Goal: Browse casually: Explore the website without a specific task or goal

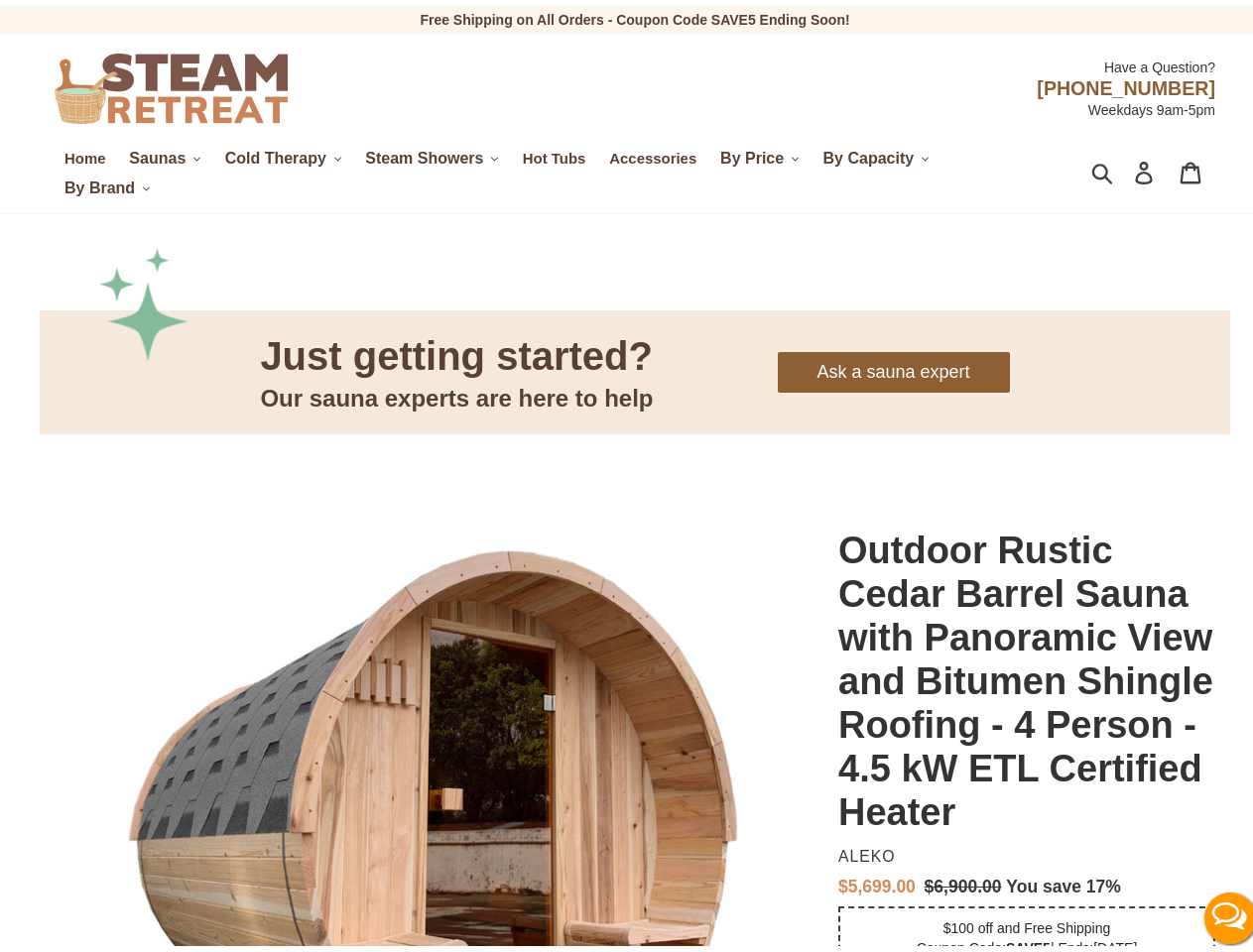
click at [165, 153] on span "Saunas" at bounding box center [157, 153] width 57 height 18
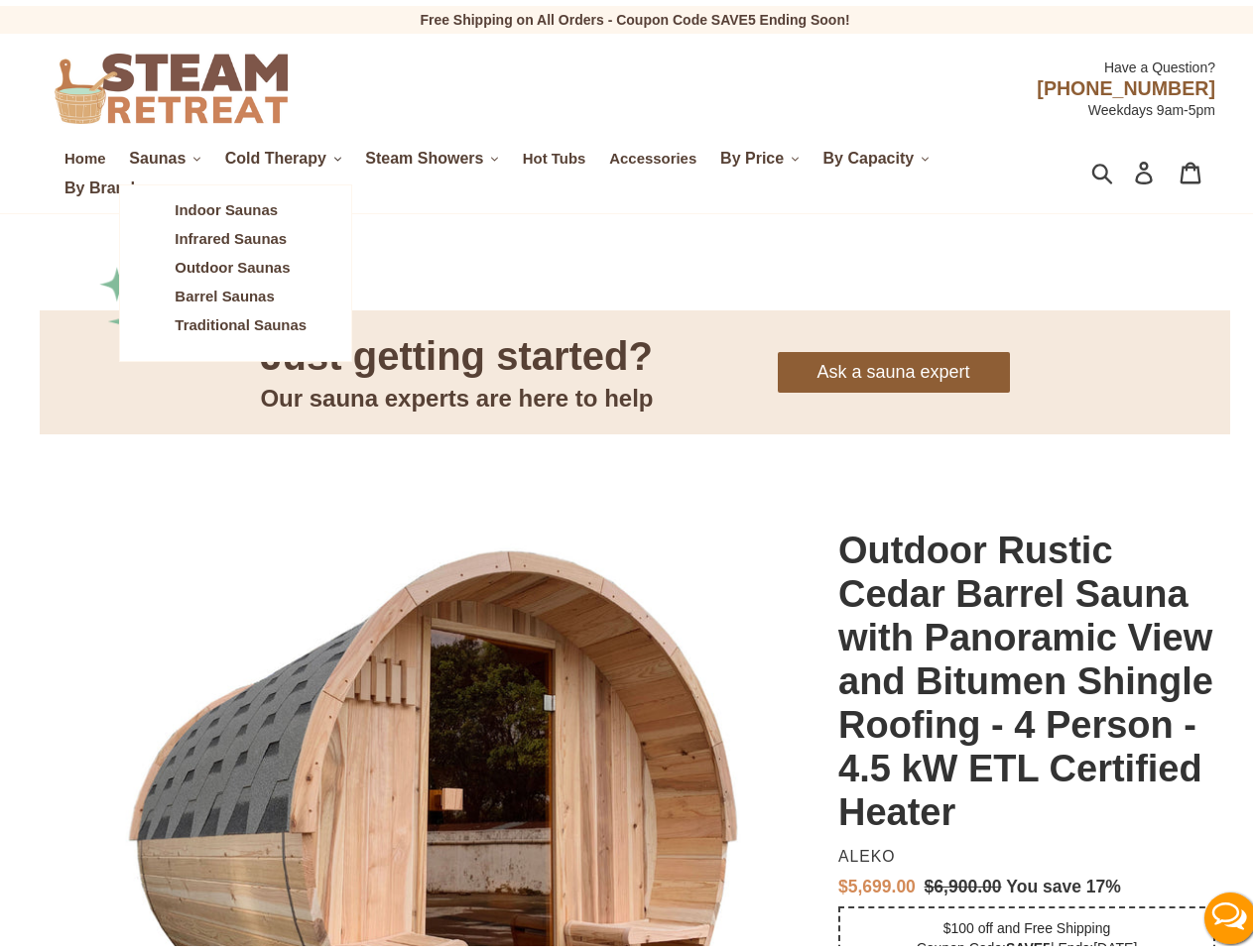
click at [286, 153] on span "Cold Therapy" at bounding box center [276, 153] width 102 height 18
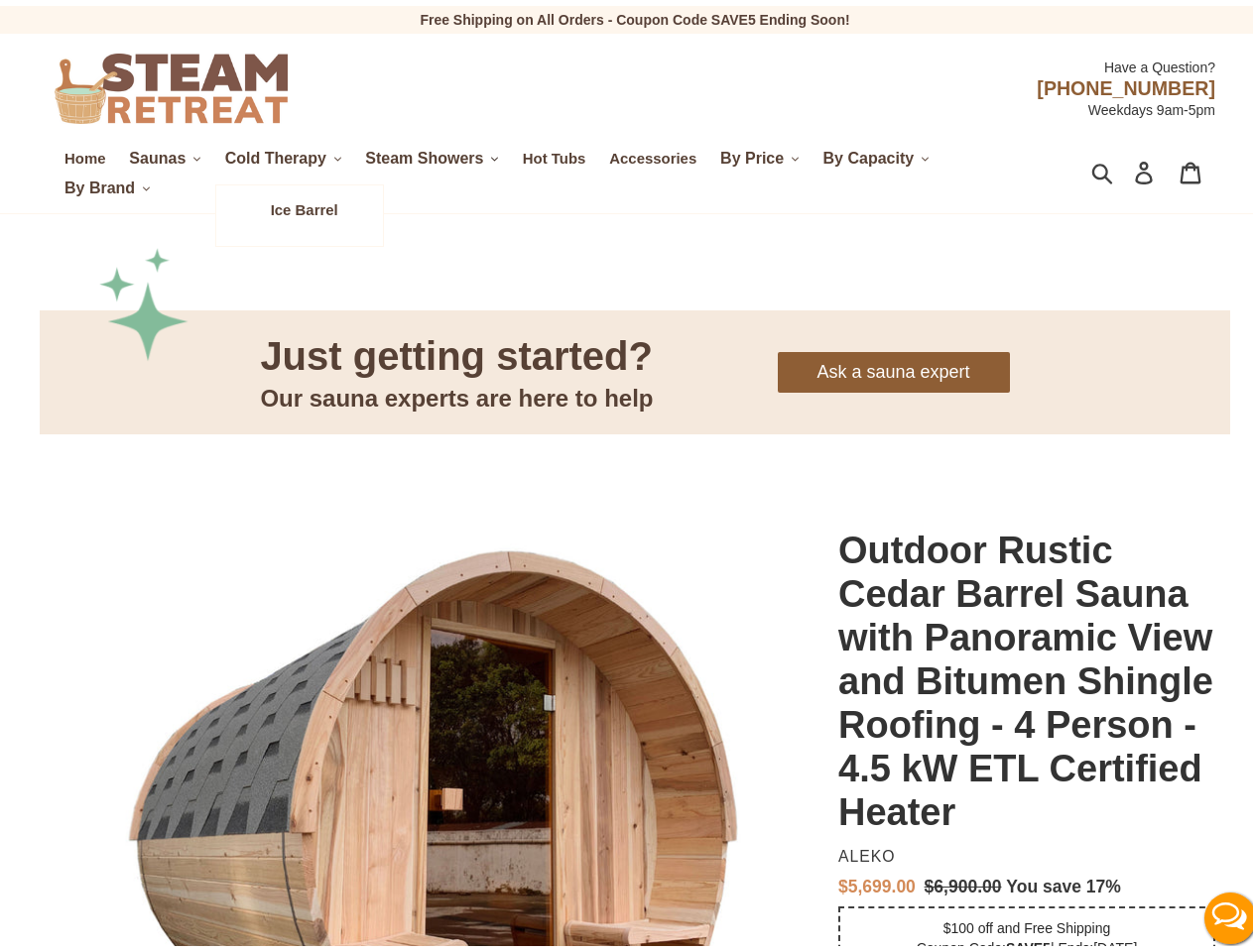
click at [437, 153] on span "Steam Showers" at bounding box center [424, 153] width 118 height 18
click at [765, 153] on span "By Price" at bounding box center [752, 153] width 64 height 18
click at [880, 153] on span "By Capacity" at bounding box center [870, 153] width 92 height 18
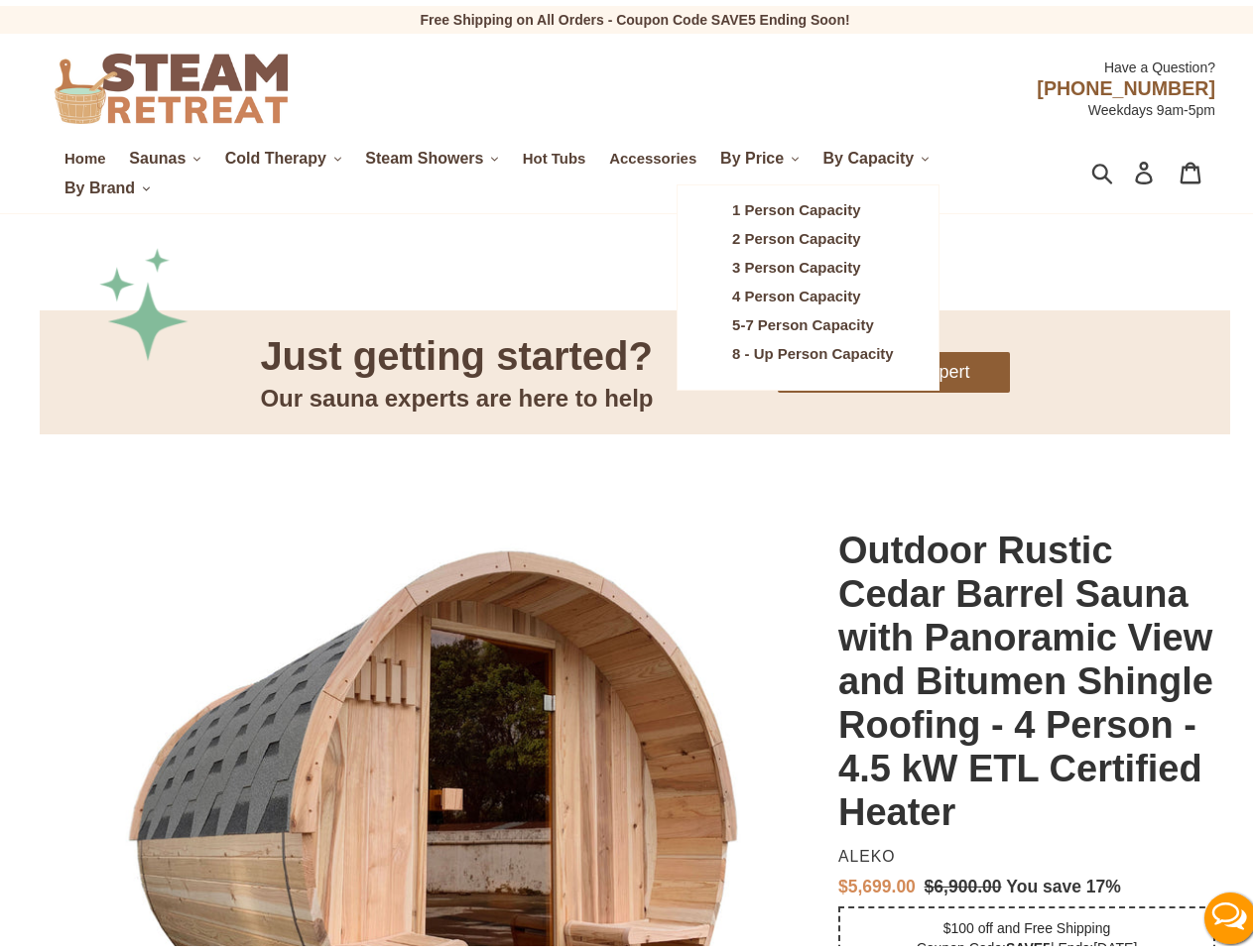
click at [107, 182] on span "By Brand" at bounding box center [100, 182] width 71 height 18
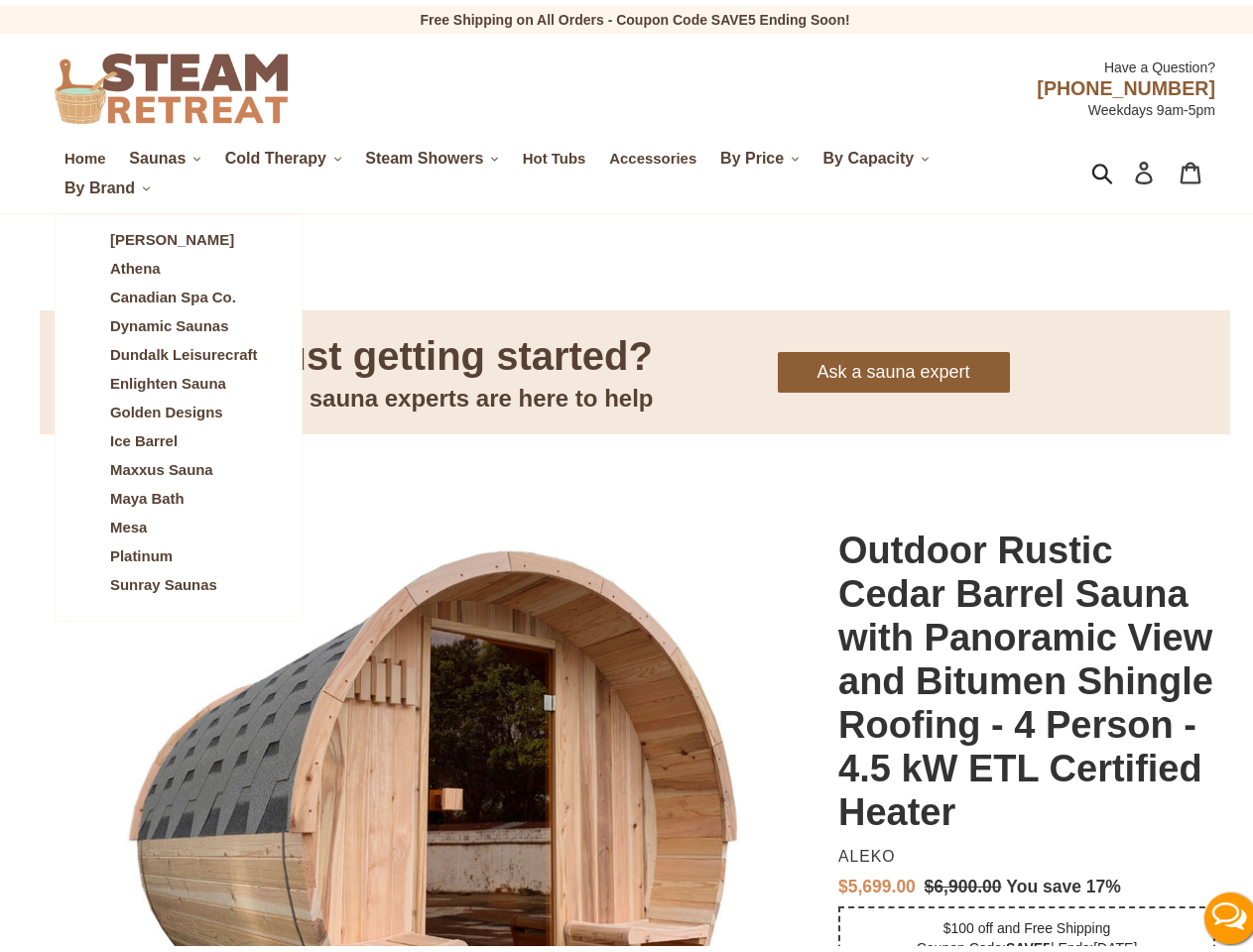
click at [1092, 168] on icon "button" at bounding box center [1103, 167] width 22 height 23
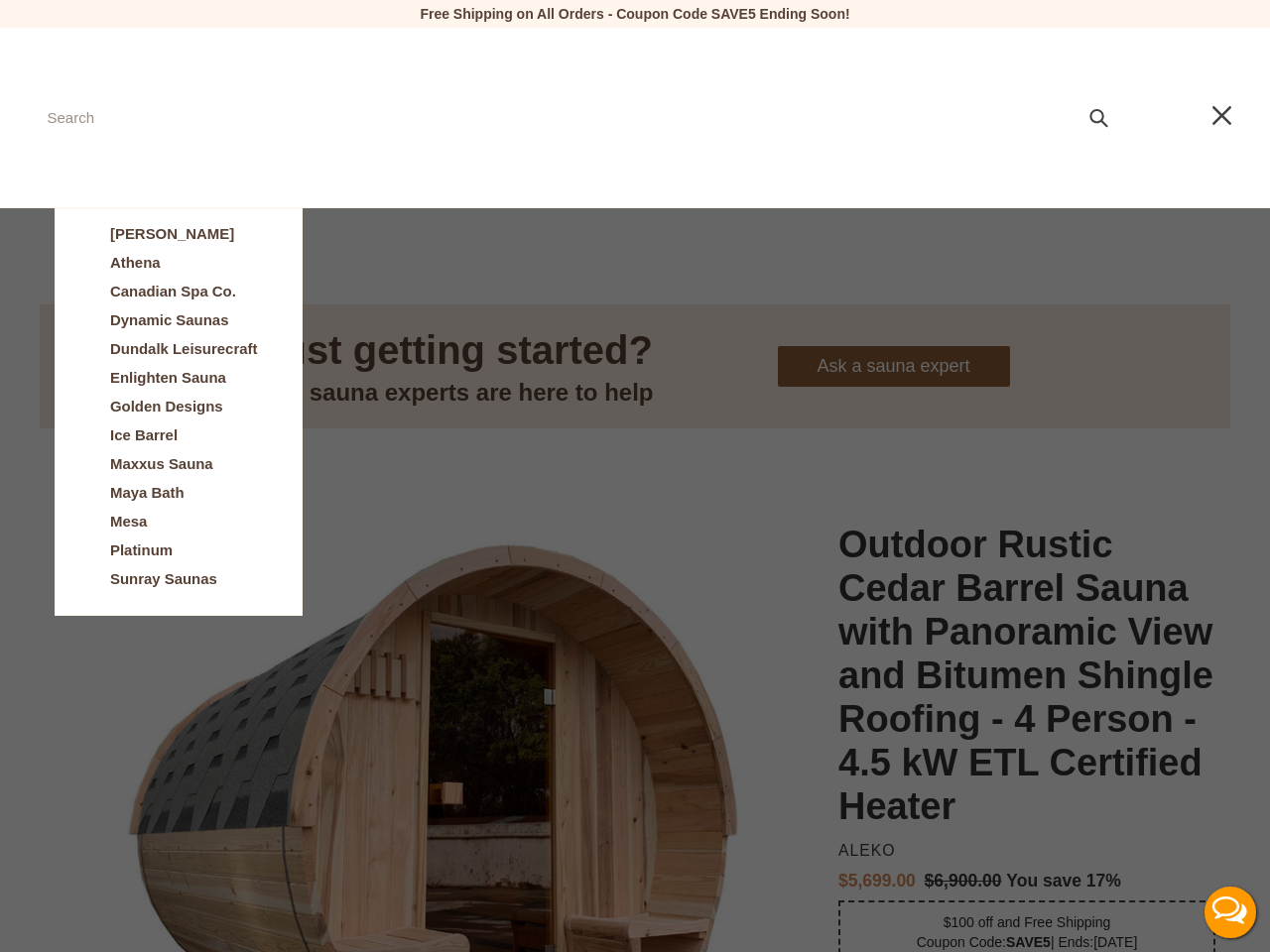
click at [1213, 912] on button "Live Chat" at bounding box center [1231, 912] width 80 height 80
